Goal: Task Accomplishment & Management: Manage account settings

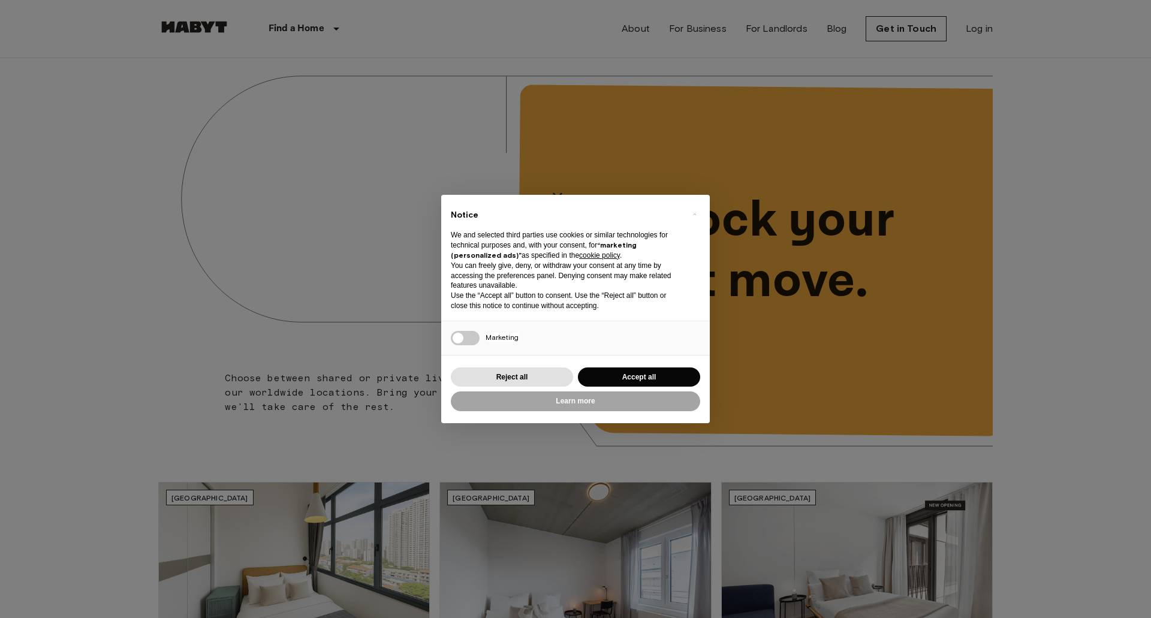
click at [641, 366] on div "Reject all Accept all" at bounding box center [575, 377] width 249 height 25
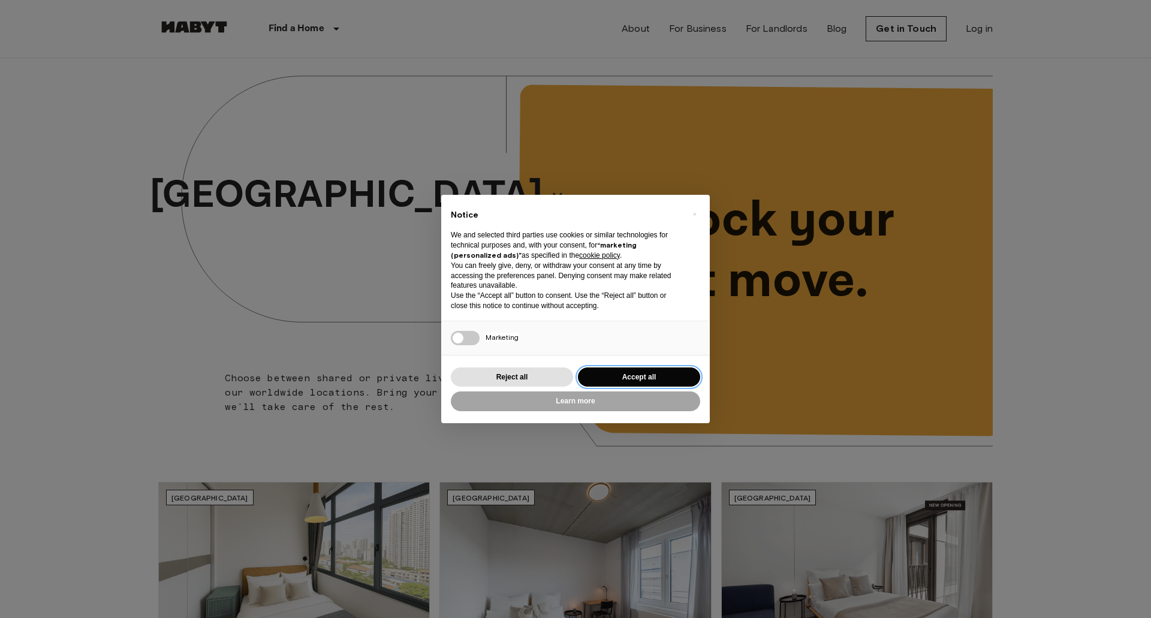
click at [643, 368] on button "Accept all" at bounding box center [639, 377] width 122 height 20
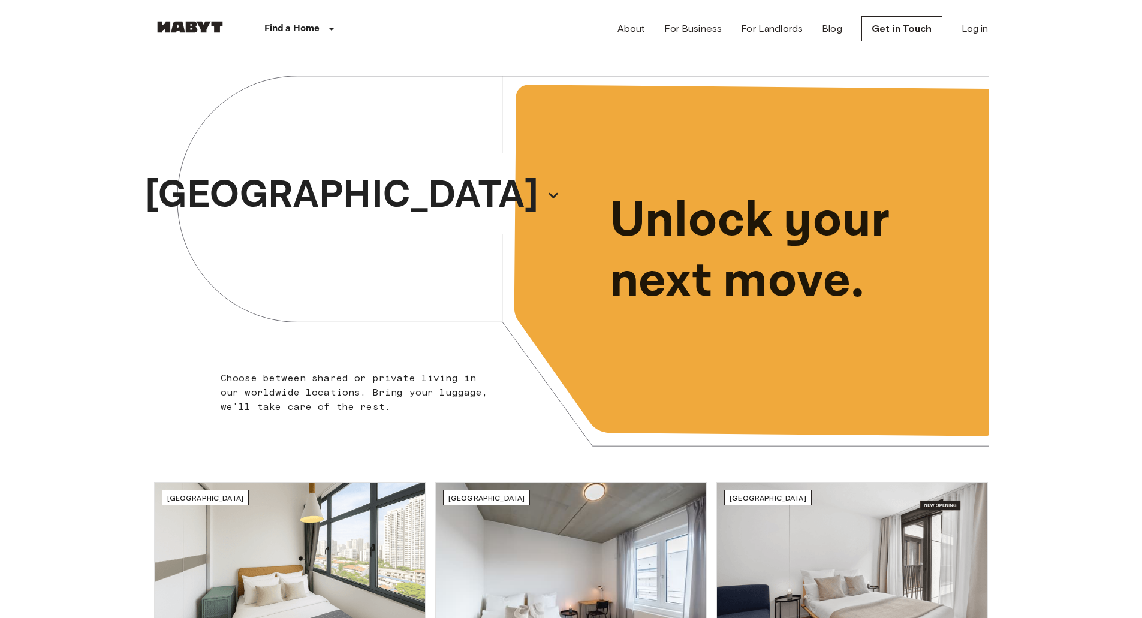
click at [996, 35] on nav "Find a Home Europe Amsterdam Berlin Brussels Cologne Dusseldorf Frankfurt Graz …" at bounding box center [571, 29] width 863 height 58
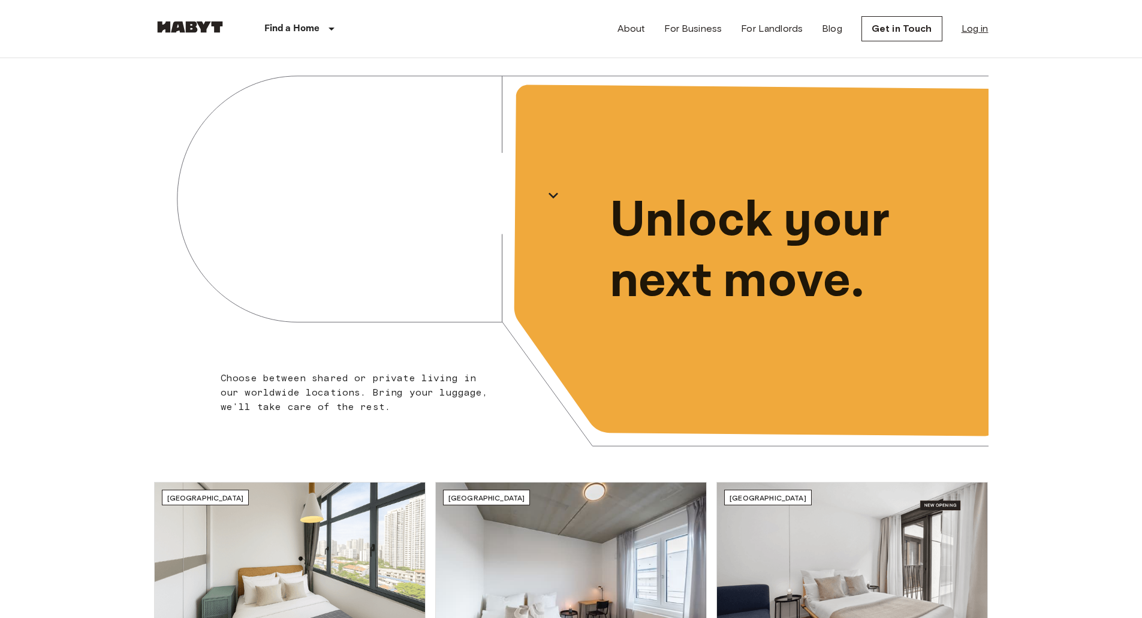
click at [982, 26] on link "Log in" at bounding box center [975, 29] width 27 height 14
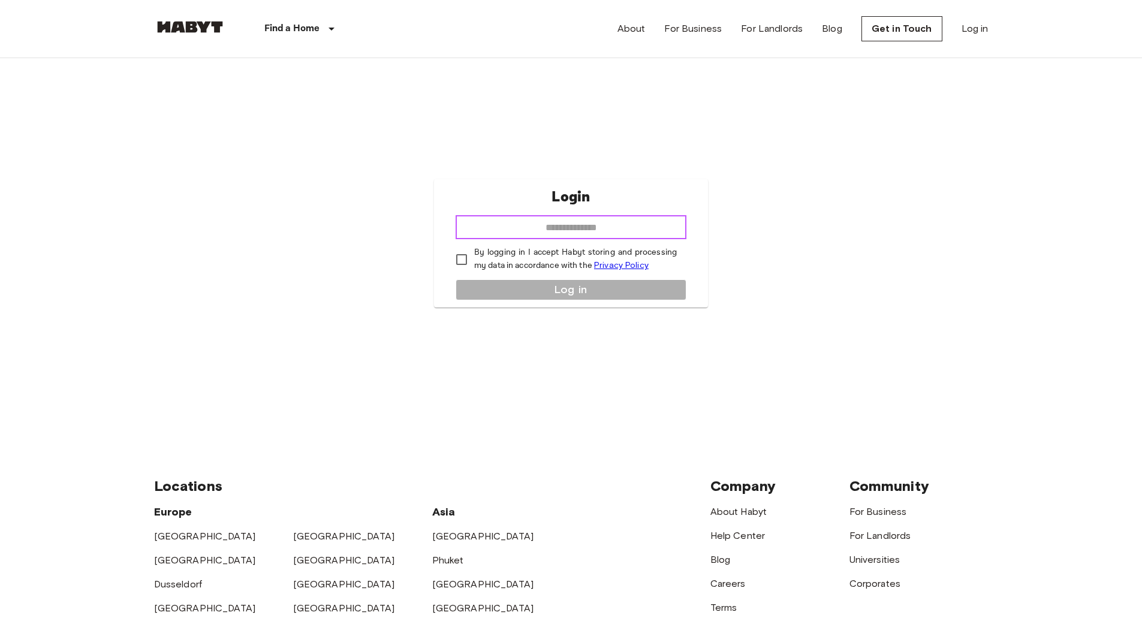
click at [596, 230] on input "email" at bounding box center [571, 227] width 231 height 24
type input "**********"
click at [558, 258] on p "By logging in I accept Habyt storing and processing my data in accordance with …" at bounding box center [575, 259] width 203 height 26
click at [492, 265] on p "By logging in I accept Habyt storing and processing my data in accordance with …" at bounding box center [575, 259] width 203 height 26
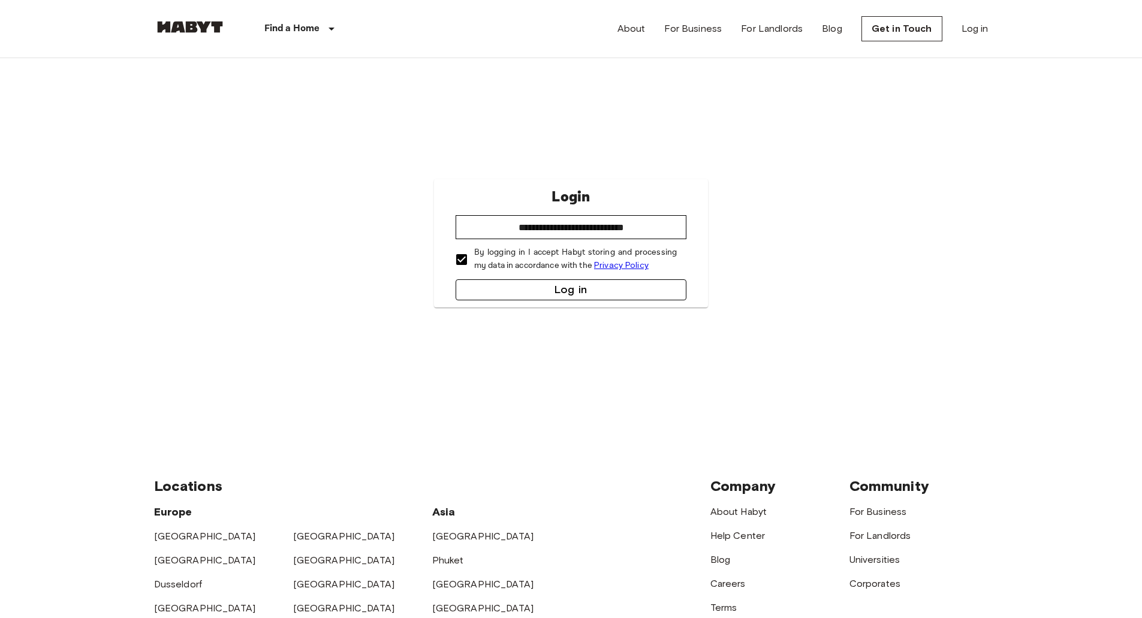
click at [571, 290] on button "Log in" at bounding box center [571, 289] width 231 height 21
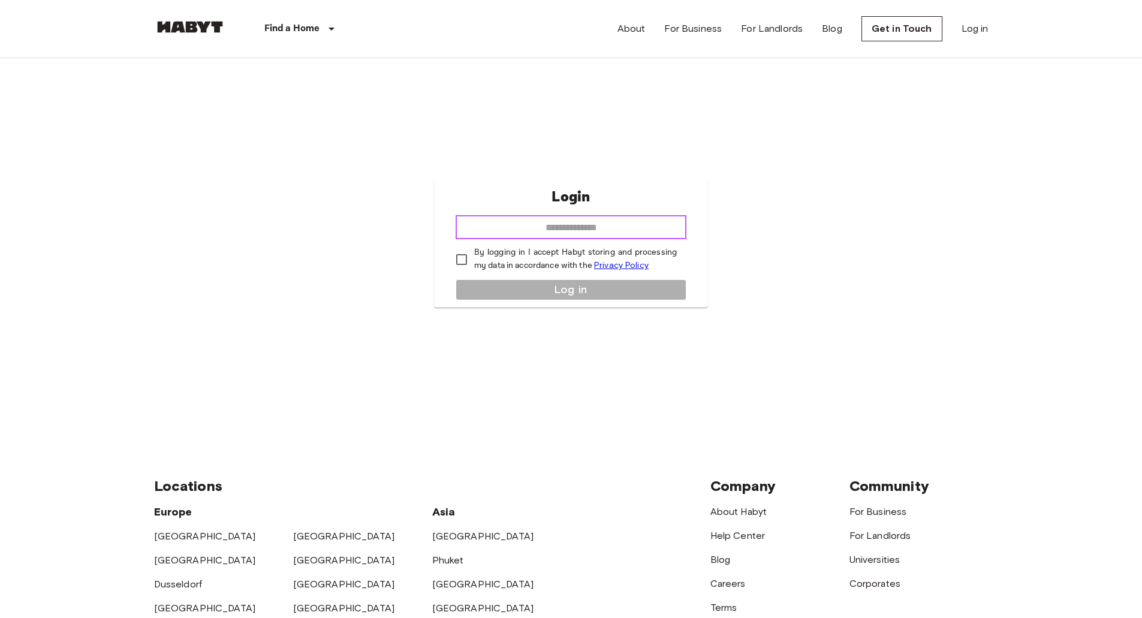
click at [640, 235] on input "email" at bounding box center [571, 227] width 231 height 24
click at [574, 229] on input "email" at bounding box center [571, 227] width 231 height 24
type input "**********"
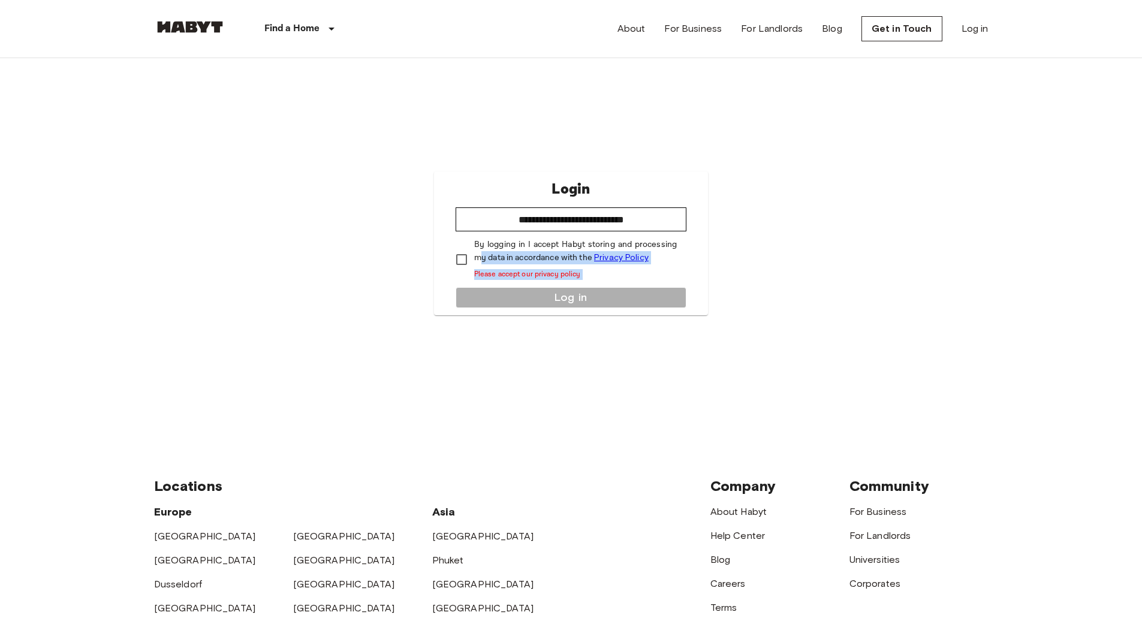
drag, startPoint x: 516, startPoint y: 294, endPoint x: 476, endPoint y: 251, distance: 59.0
click at [477, 251] on div "**********" at bounding box center [571, 243] width 274 height 144
click at [475, 250] on p "By logging in I accept Habyt storing and processing my data in accordance with …" at bounding box center [575, 259] width 203 height 41
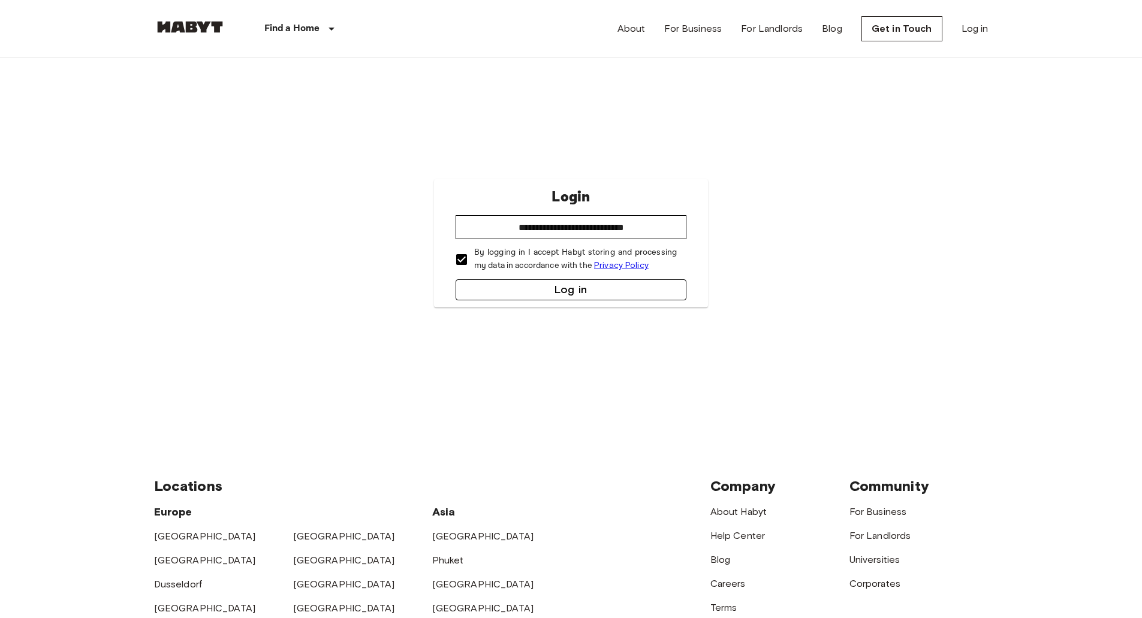
click at [558, 295] on button "Log in" at bounding box center [571, 289] width 231 height 21
